Goal: Communication & Community: Connect with others

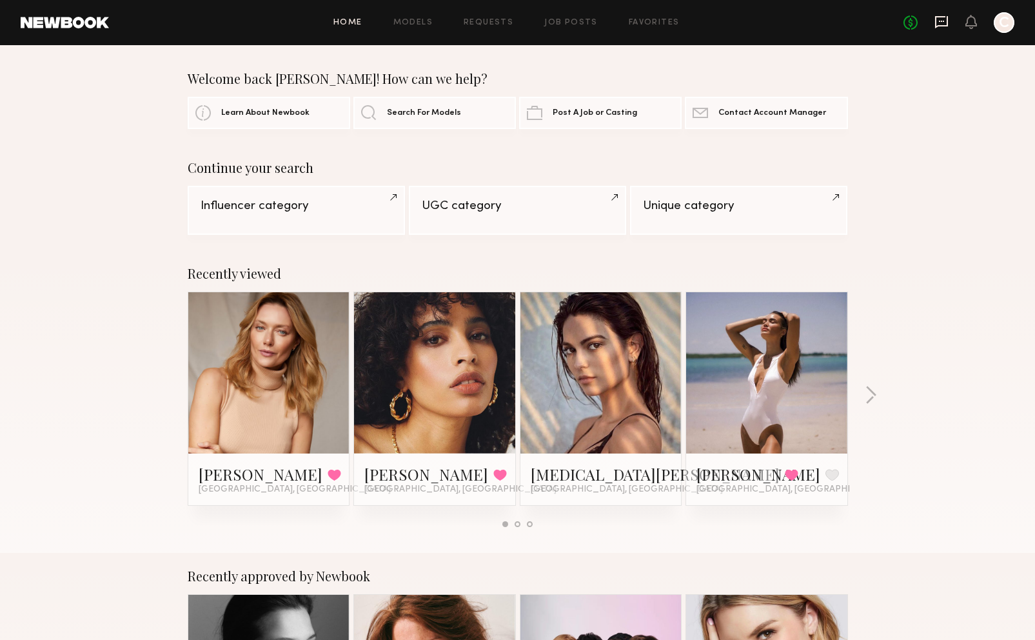
click at [938, 20] on icon at bounding box center [941, 22] width 14 height 14
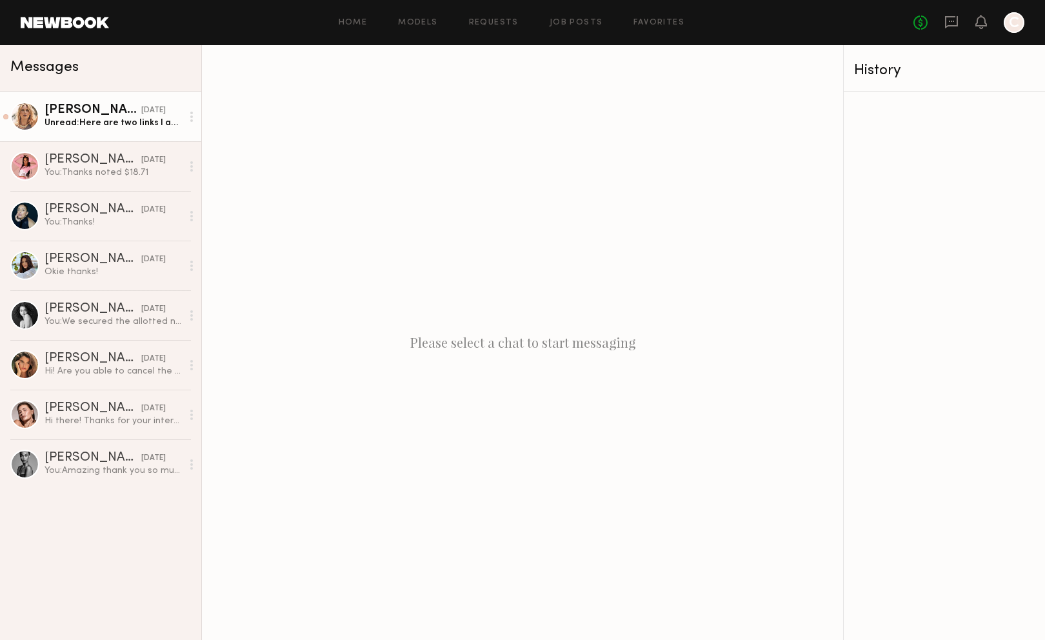
click at [123, 112] on div "[PERSON_NAME]" at bounding box center [92, 110] width 97 height 13
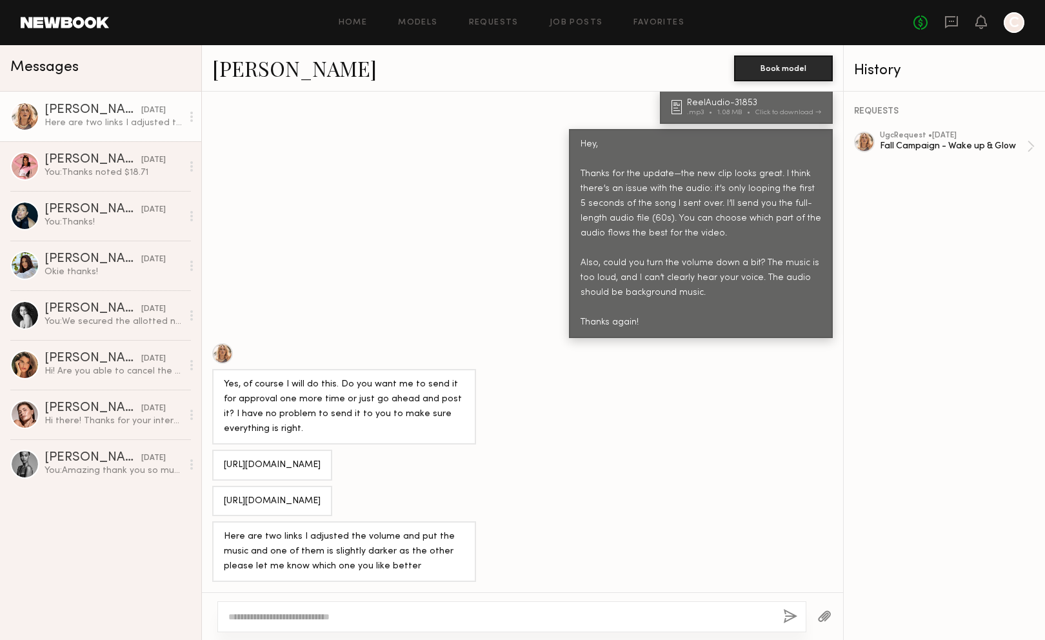
scroll to position [776, 0]
click at [315, 494] on div "[URL][DOMAIN_NAME]" at bounding box center [272, 501] width 97 height 15
click at [319, 458] on div "[URL][DOMAIN_NAME]" at bounding box center [272, 465] width 97 height 15
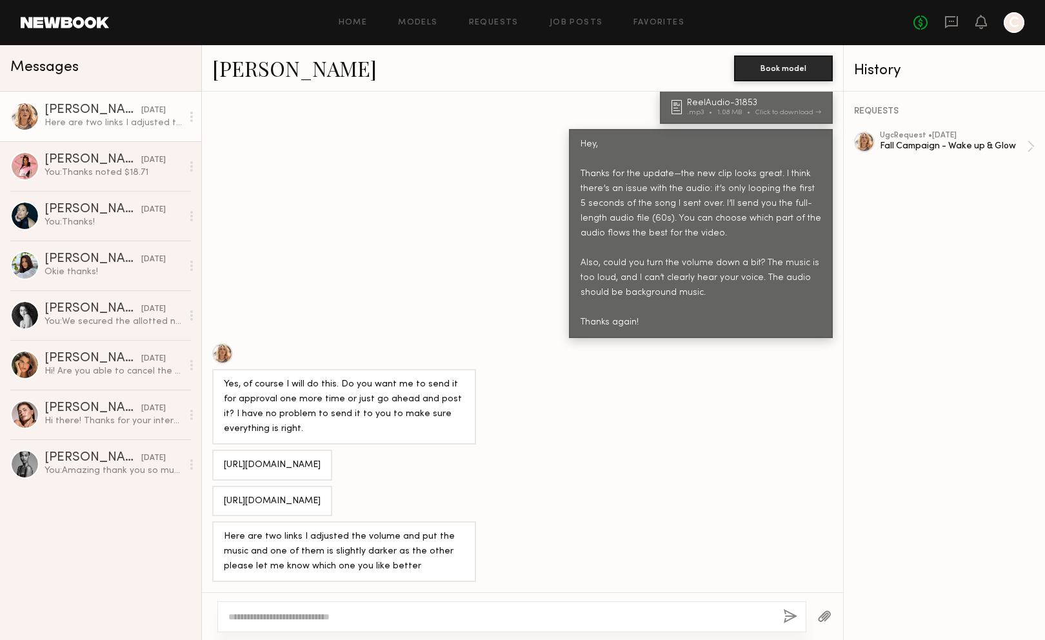
click at [319, 458] on div "[URL][DOMAIN_NAME]" at bounding box center [272, 465] width 97 height 15
